Goal: Task Accomplishment & Management: Use online tool/utility

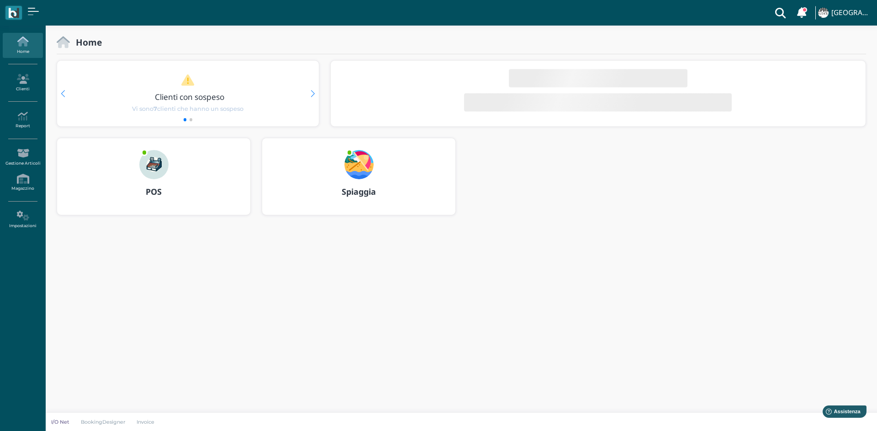
click at [196, 174] on div "POS" at bounding box center [153, 176] width 193 height 77
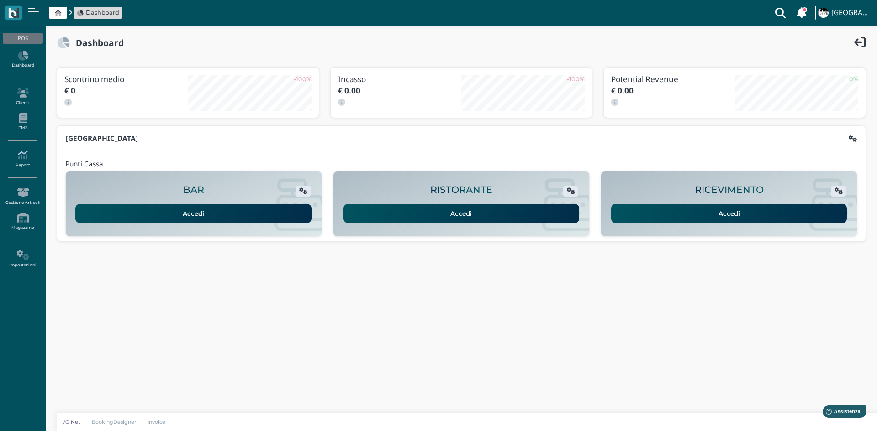
click at [21, 156] on icon at bounding box center [23, 155] width 40 height 10
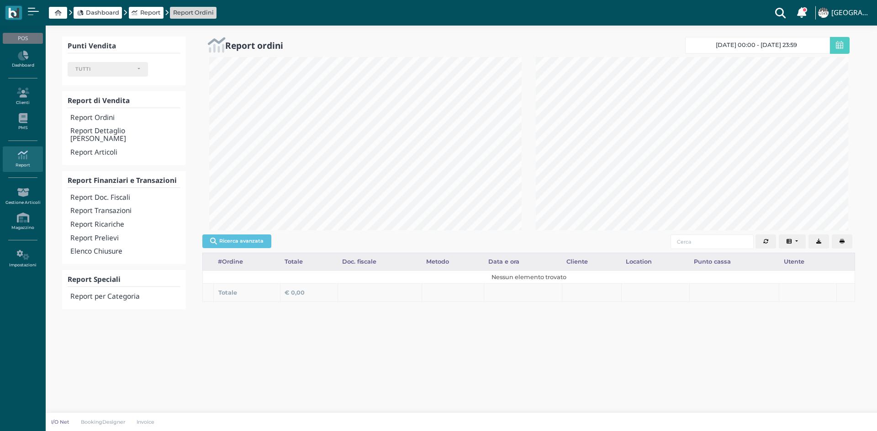
select select
click at [122, 207] on h4 "Report Transazioni" at bounding box center [125, 211] width 110 height 8
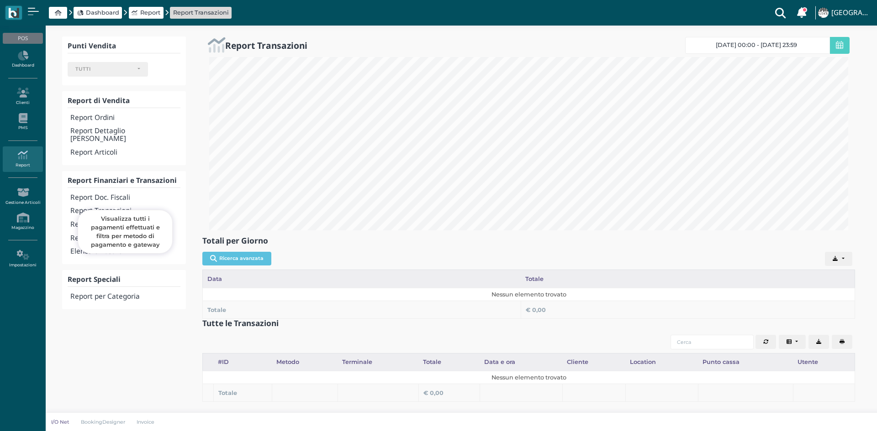
select select
click at [771, 42] on span "24/09/25 00:00 - 24/09/25 23:59" at bounding box center [755, 45] width 81 height 7
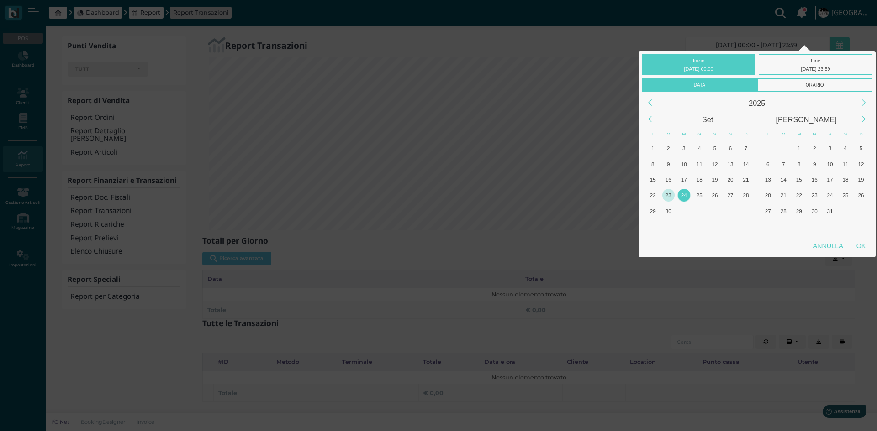
click at [663, 196] on div "23" at bounding box center [668, 195] width 12 height 12
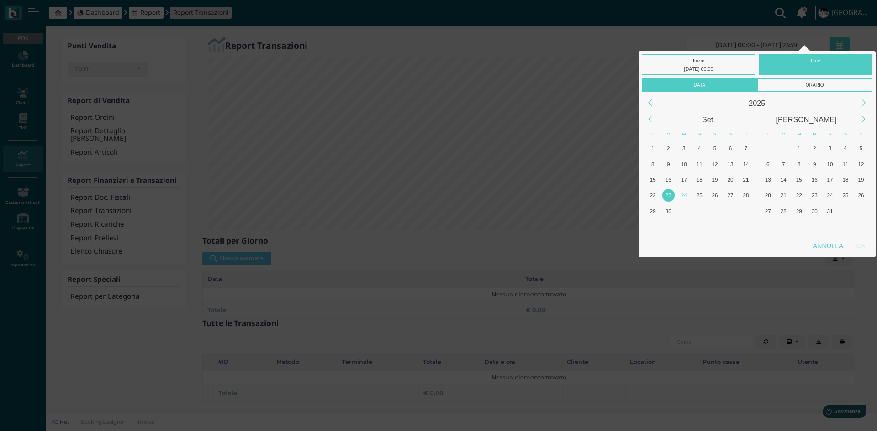
click at [663, 196] on div "23" at bounding box center [668, 195] width 12 height 12
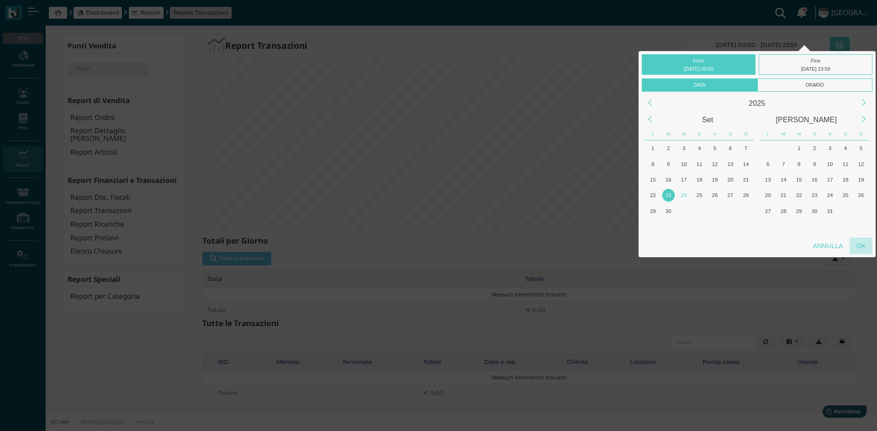
click at [861, 243] on div "OK" at bounding box center [860, 246] width 23 height 16
type input "23/09/2025 00:00 - 23/09/2025 23:59"
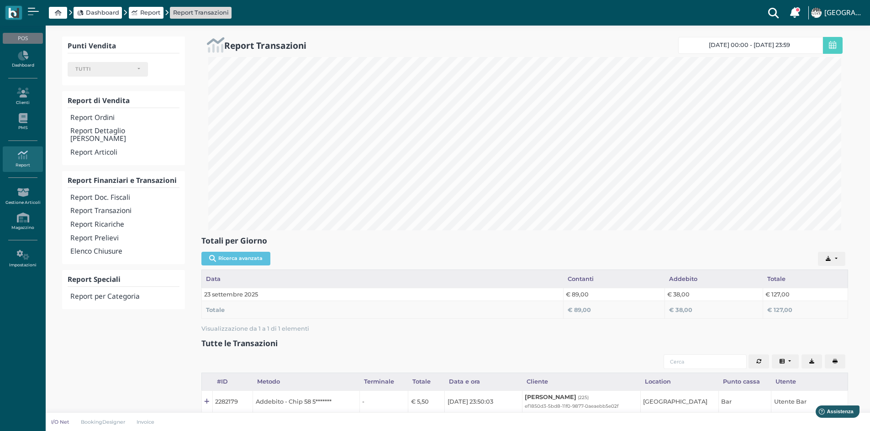
scroll to position [0, 128]
click at [113, 194] on h4 "Report Doc. Fiscali" at bounding box center [124, 198] width 109 height 8
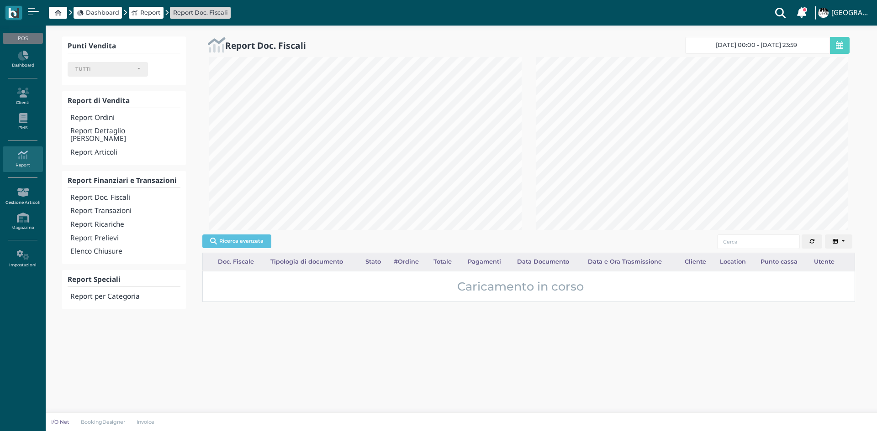
select select
click at [796, 42] on span "[DATE] 00:00 - [DATE] 23:59" at bounding box center [755, 45] width 81 height 7
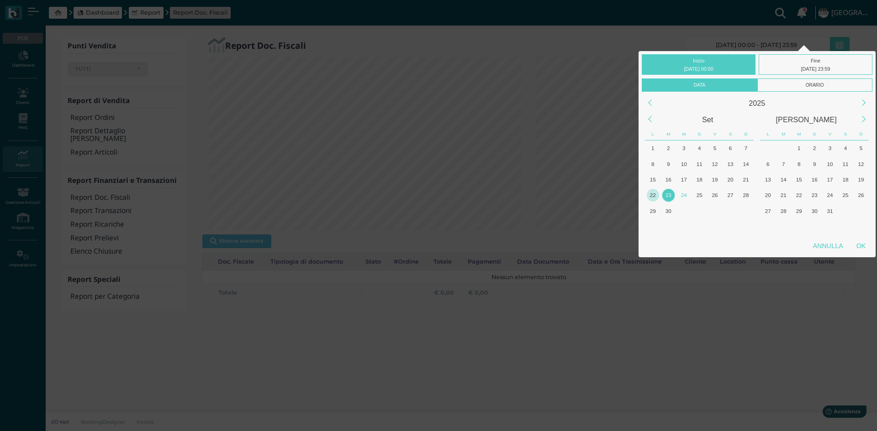
click at [653, 194] on div "22" at bounding box center [652, 195] width 12 height 12
click at [863, 244] on div "OK" at bounding box center [860, 246] width 23 height 16
type input "[DATE] 00:00 - [DATE] 23:59"
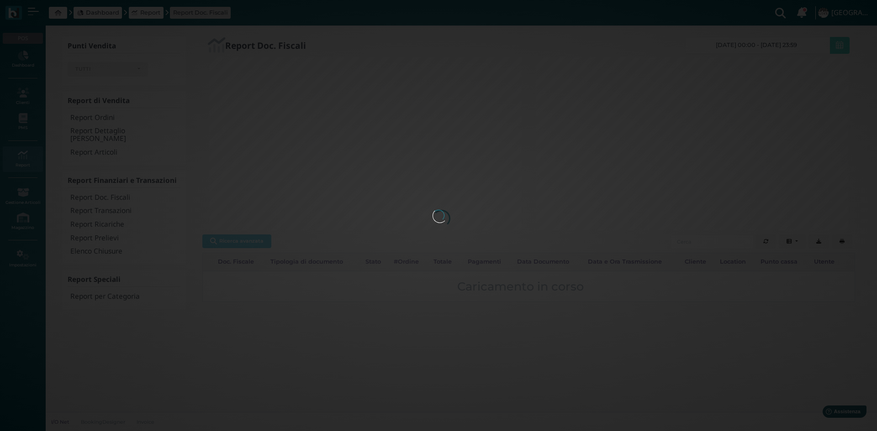
scroll to position [0, 128]
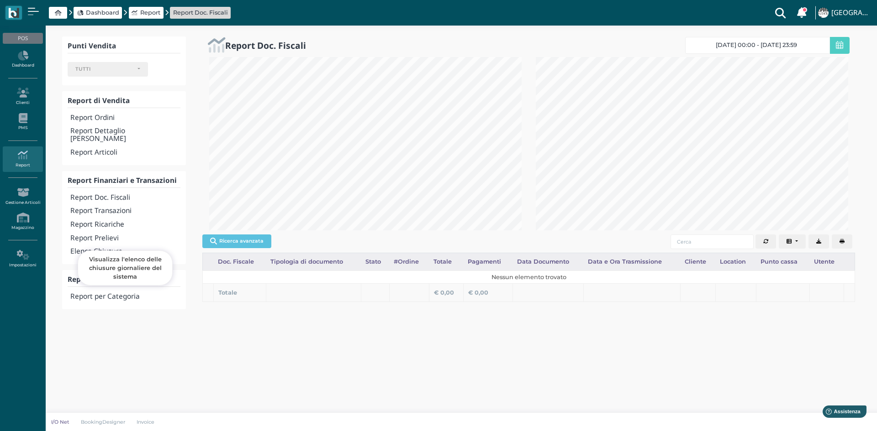
click at [109, 248] on h4 "Elenco Chiusure" at bounding box center [125, 252] width 110 height 8
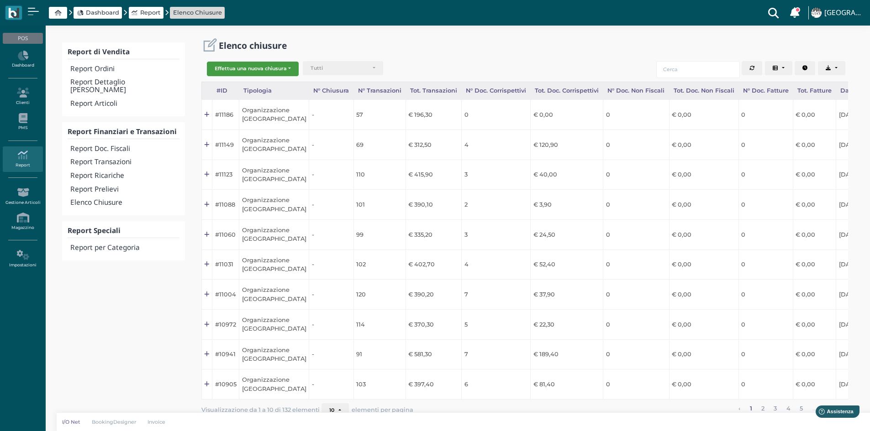
click at [251, 69] on button "Effettua una nuova chiusura" at bounding box center [253, 69] width 92 height 15
click at [242, 86] on span "Organizzazione" at bounding box center [242, 84] width 71 height 12
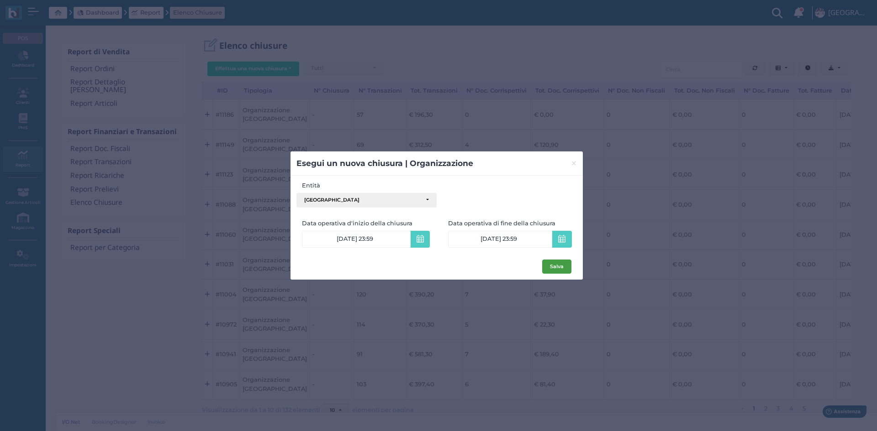
click at [551, 269] on button "Salva" at bounding box center [556, 267] width 29 height 15
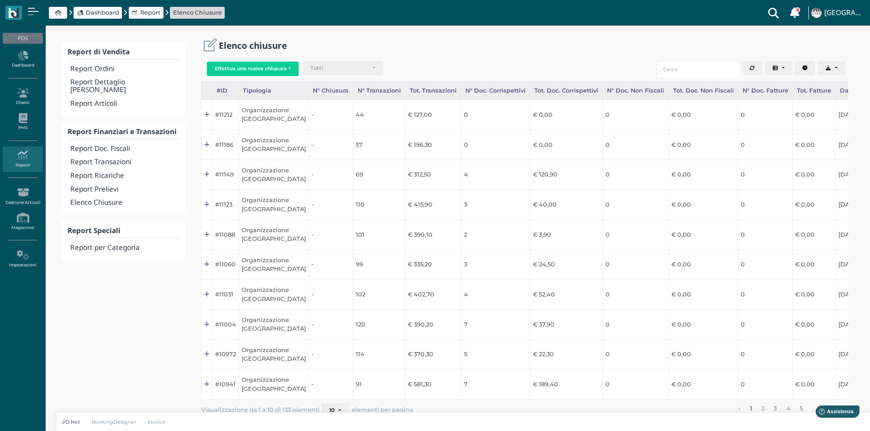
scroll to position [0, 90]
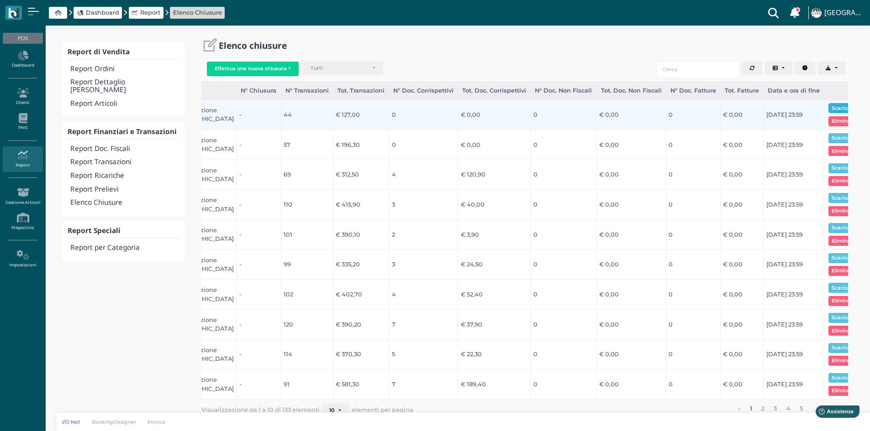
click at [828, 105] on button "Scarica pdf" at bounding box center [845, 108] width 35 height 10
